Goal: Task Accomplishment & Management: Manage account settings

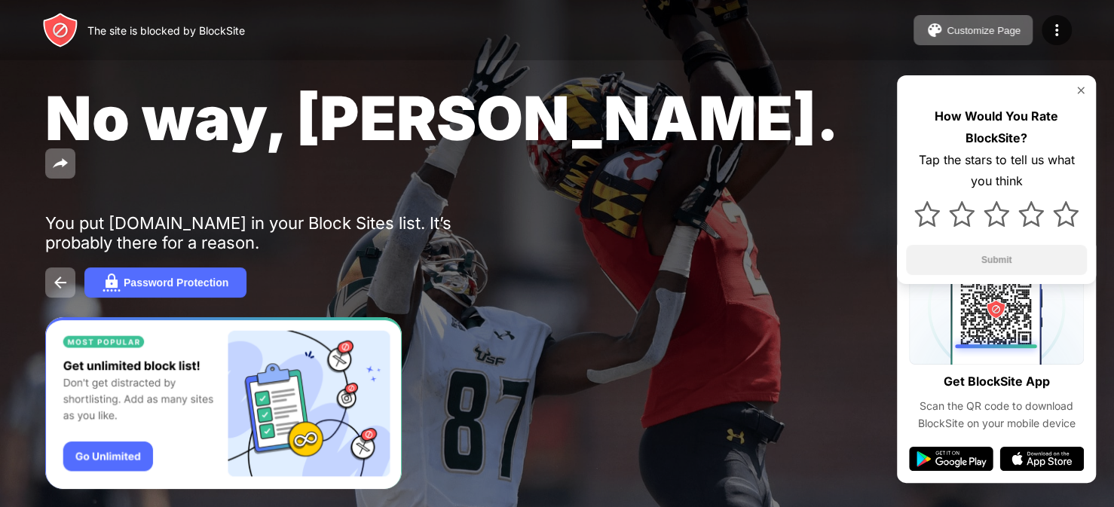
drag, startPoint x: 0, startPoint y: 0, endPoint x: 733, endPoint y: 195, distance: 758.3
click at [733, 195] on div "No way, [PERSON_NAME]. You put [DOMAIN_NAME] in your Block Sites list. It’s pro…" at bounding box center [557, 189] width 1114 height 379
